Goal: Navigation & Orientation: Find specific page/section

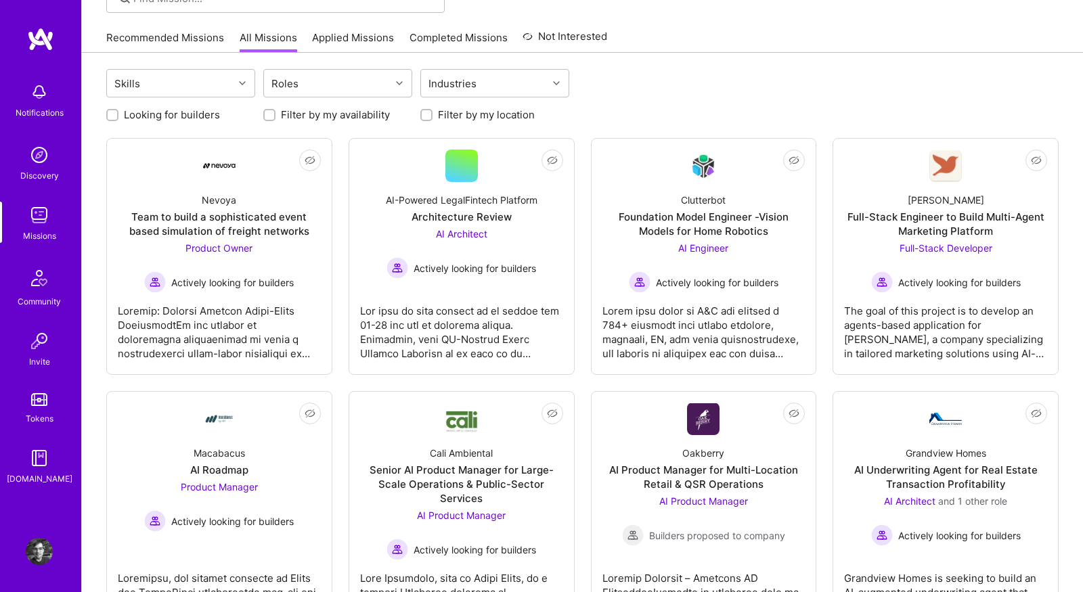
scroll to position [120, 0]
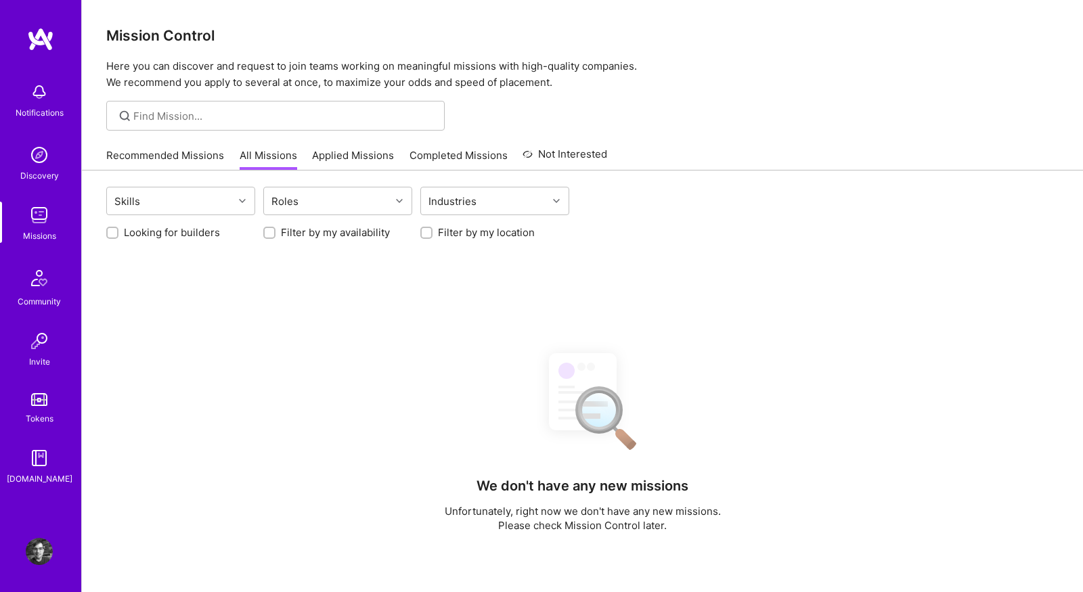
scroll to position [120, 0]
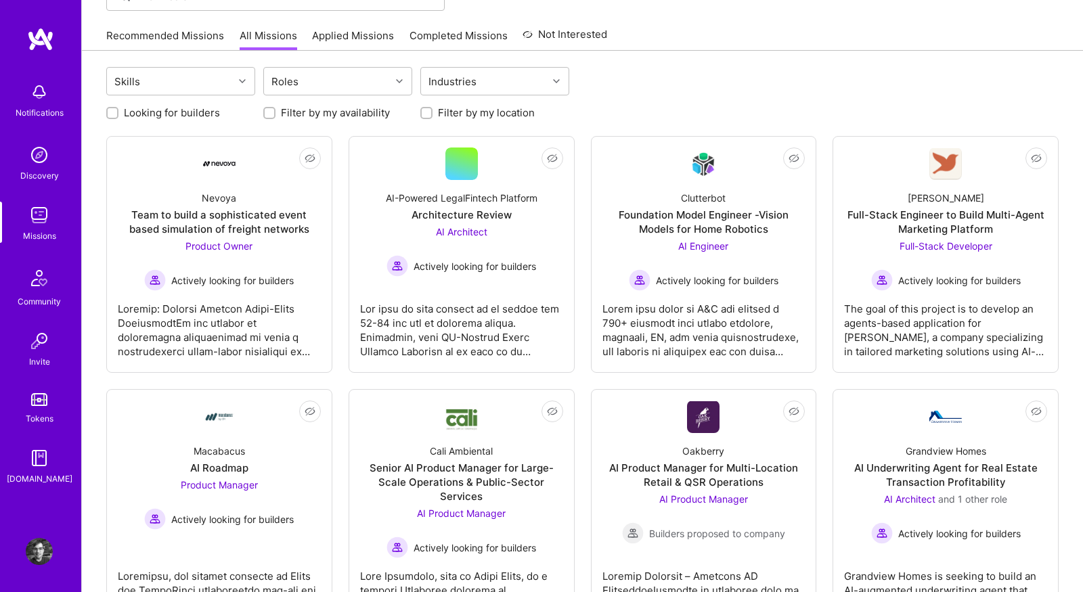
click at [178, 41] on link "Recommended Missions" at bounding box center [165, 39] width 118 height 22
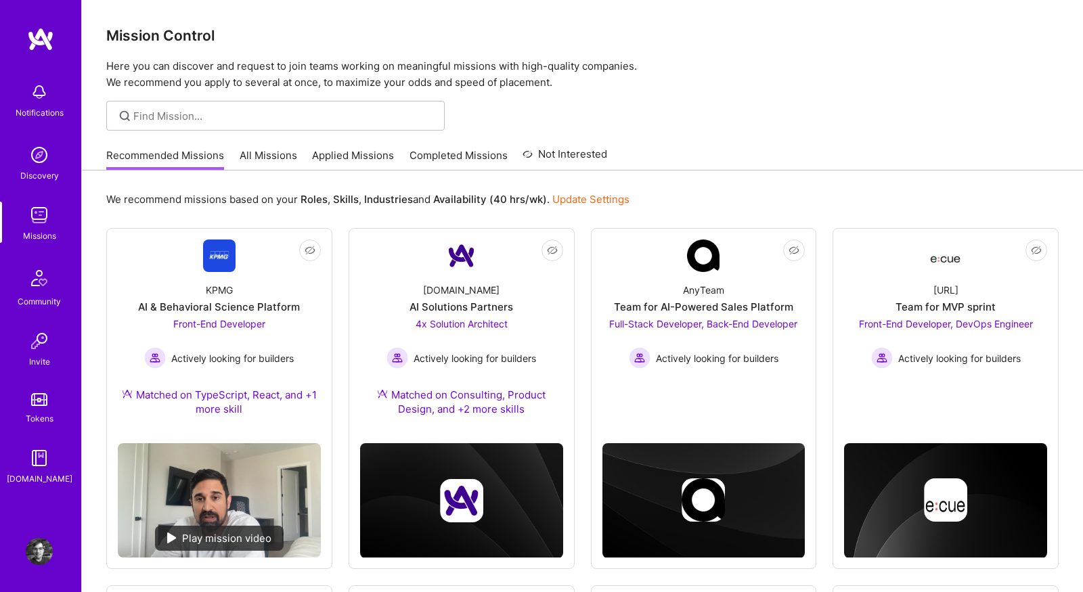
click at [275, 159] on link "All Missions" at bounding box center [269, 159] width 58 height 22
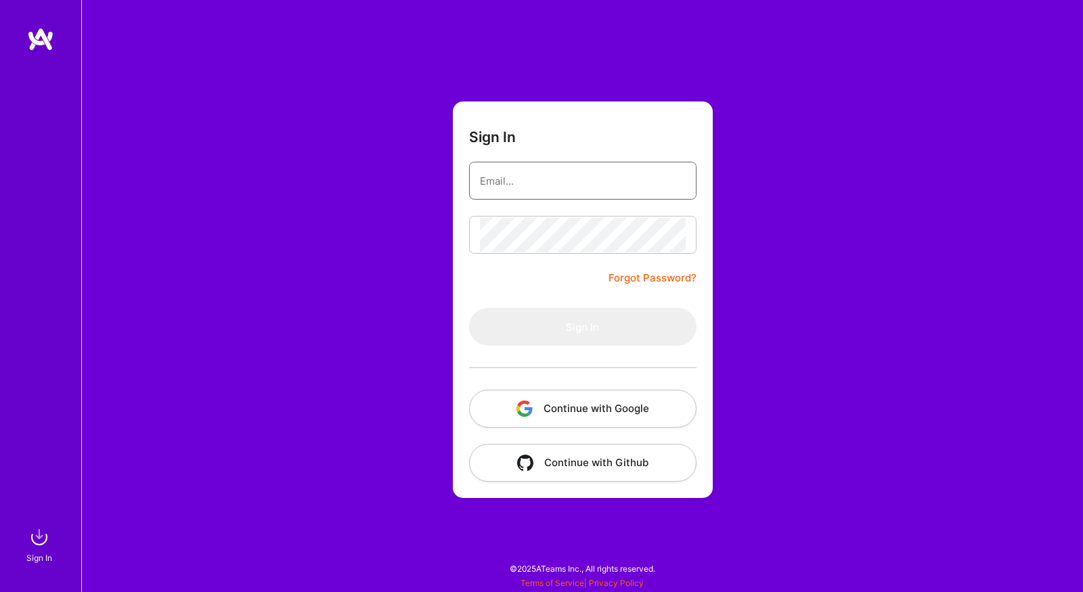
type input "[PERSON_NAME][EMAIL_ADDRESS][DOMAIN_NAME]"
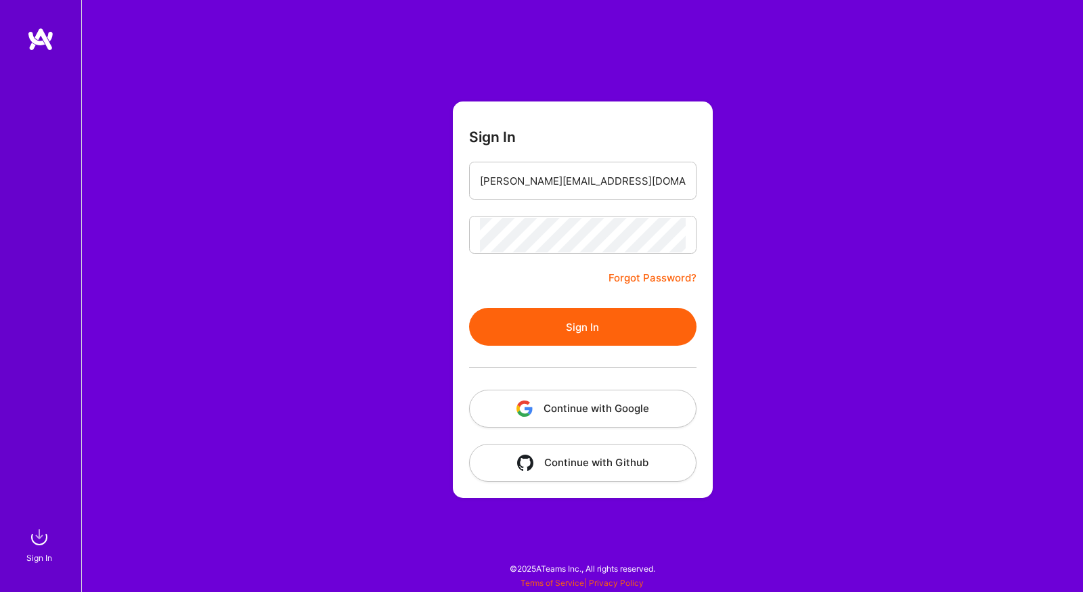
click at [321, 136] on div "Sign In [PERSON_NAME][EMAIL_ADDRESS][DOMAIN_NAME] Forgot Password? Sign In Cont…" at bounding box center [581, 296] width 1001 height 592
click at [557, 335] on button "Sign In" at bounding box center [582, 327] width 227 height 38
